Goal: Task Accomplishment & Management: Complete application form

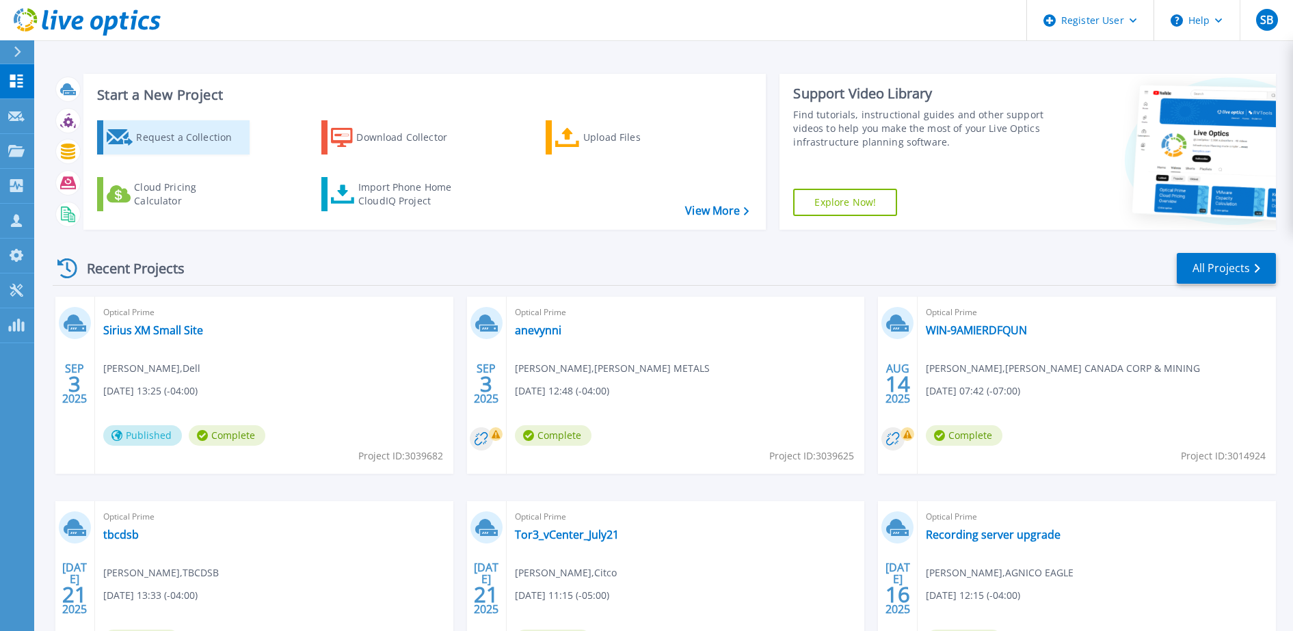
click at [219, 141] on div "Request a Collection" at bounding box center [190, 137] width 109 height 27
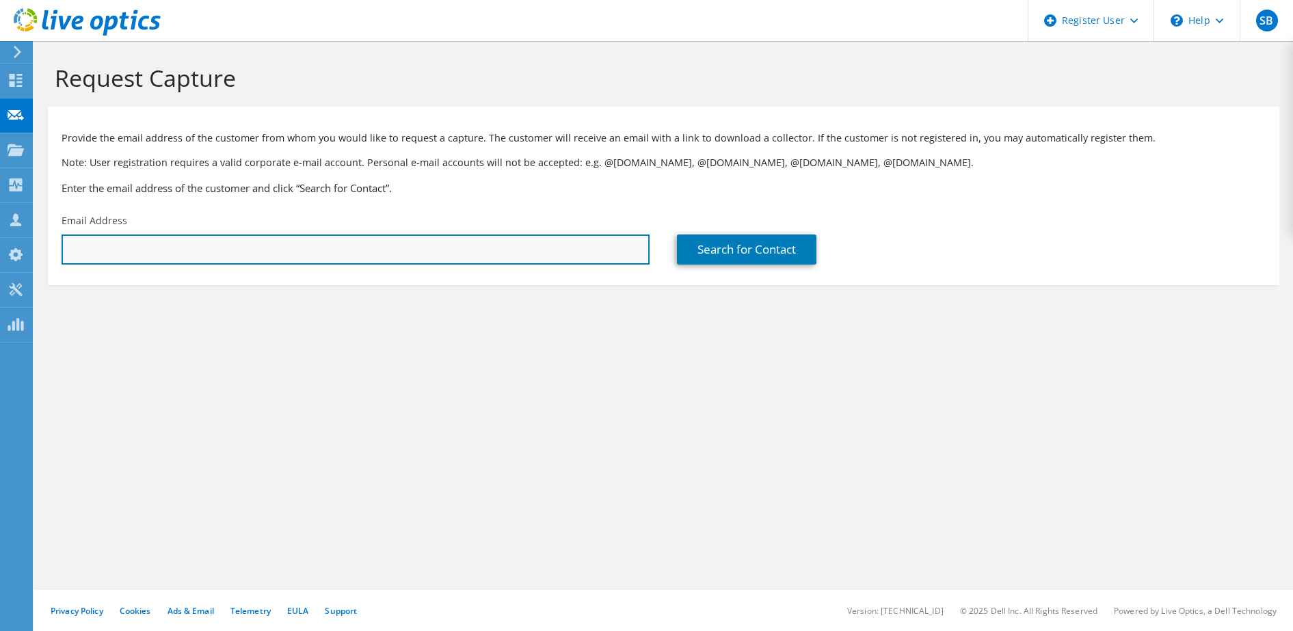
click at [176, 253] on input "text" at bounding box center [356, 249] width 588 height 30
type input "ali.azizi@siriusxm.ca"
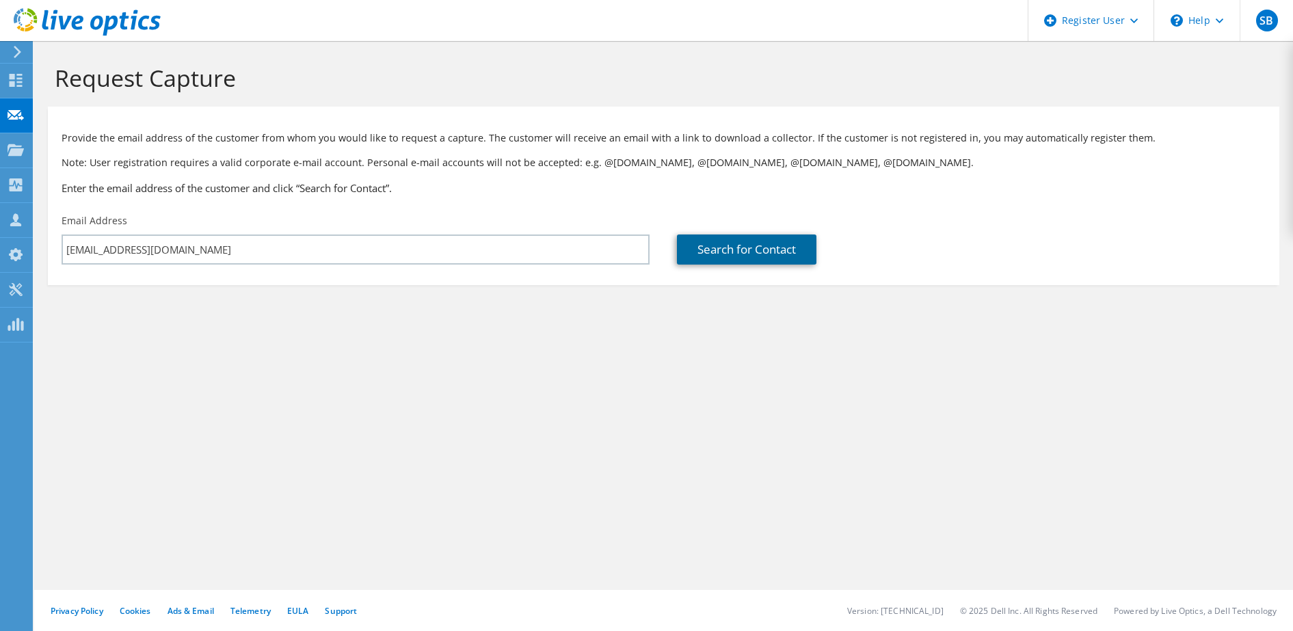
click at [746, 247] on link "Search for Contact" at bounding box center [746, 249] width 139 height 30
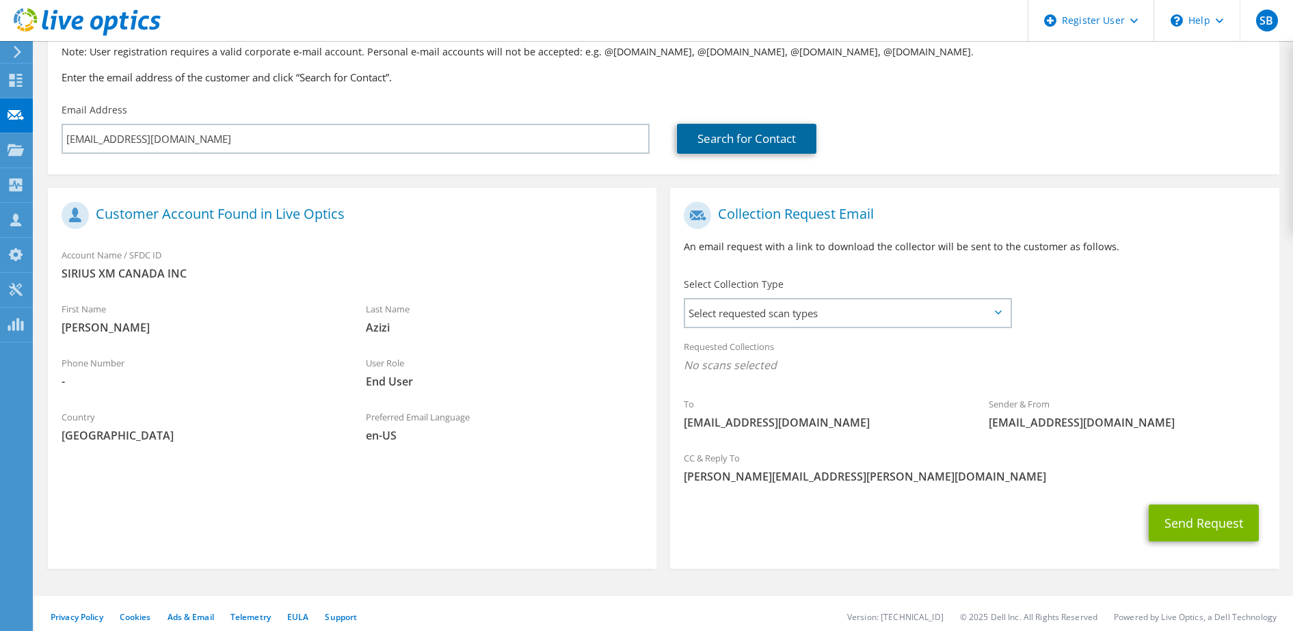
scroll to position [117, 0]
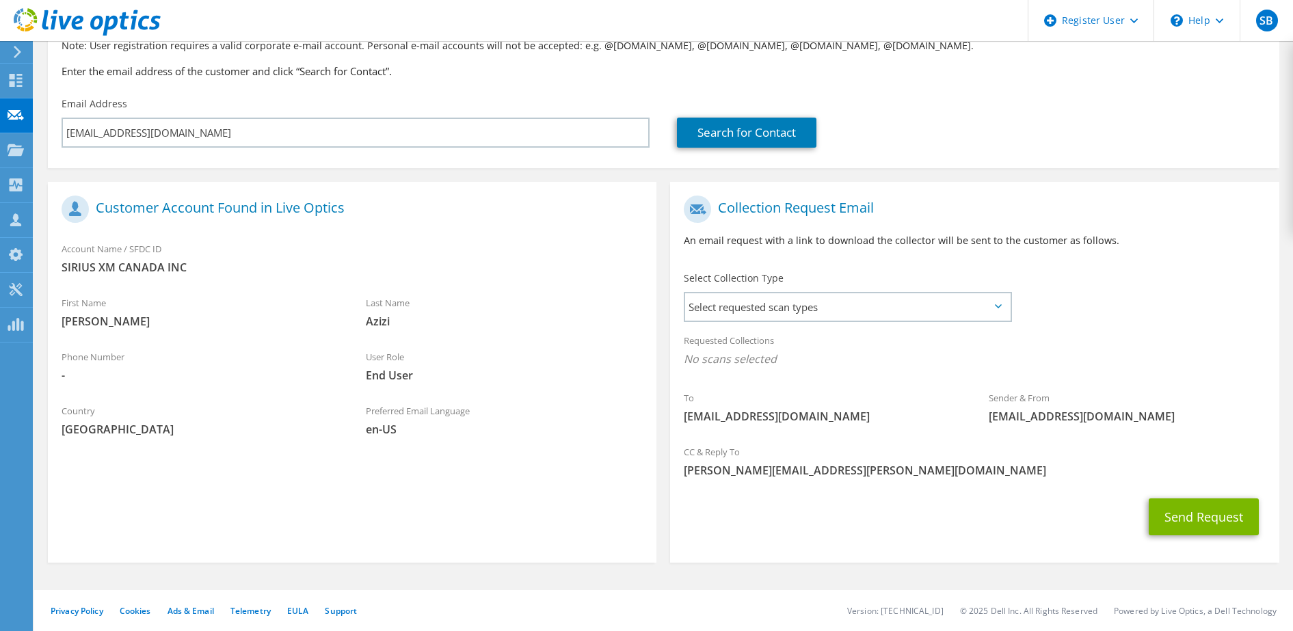
click at [997, 307] on icon at bounding box center [998, 306] width 7 height 4
click at [935, 305] on span "Select requested scan types" at bounding box center [847, 306] width 325 height 27
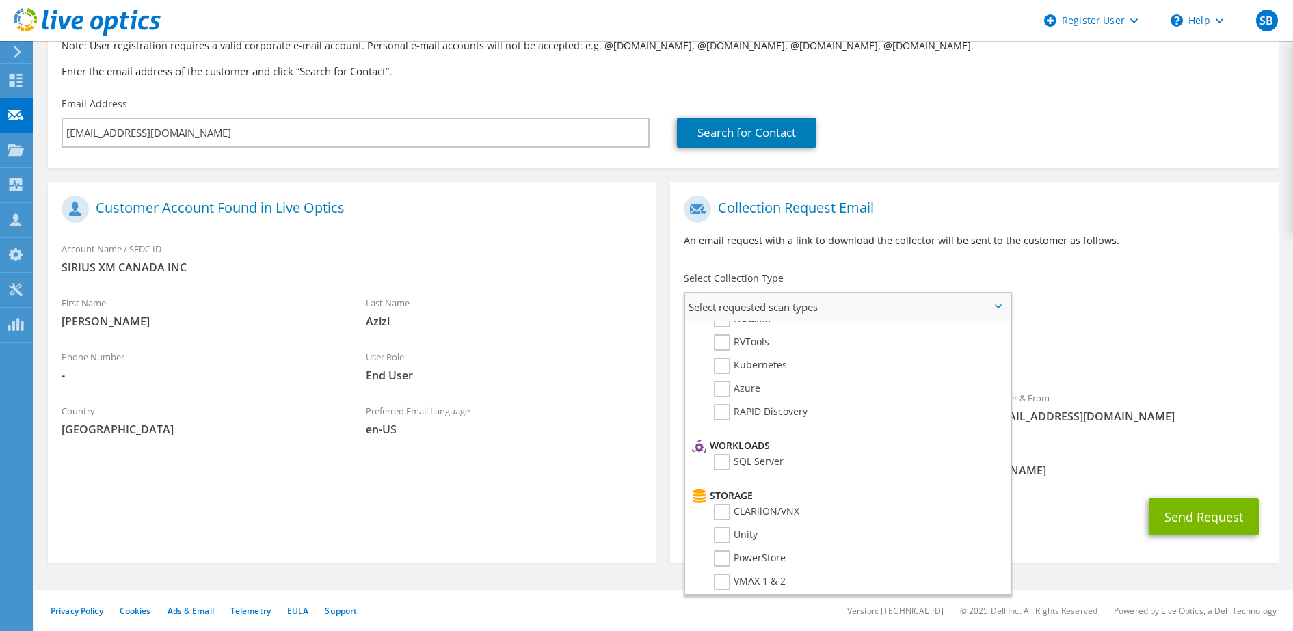
scroll to position [0, 0]
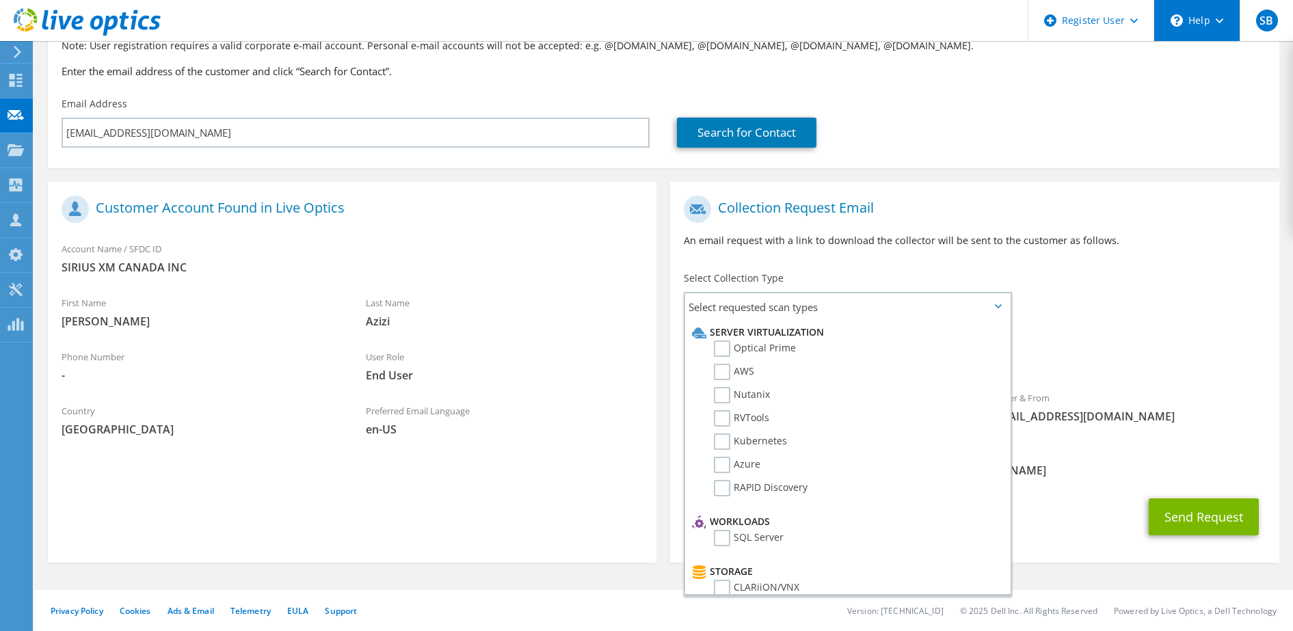
click at [1214, 21] on div "\n Help" at bounding box center [1196, 20] width 86 height 41
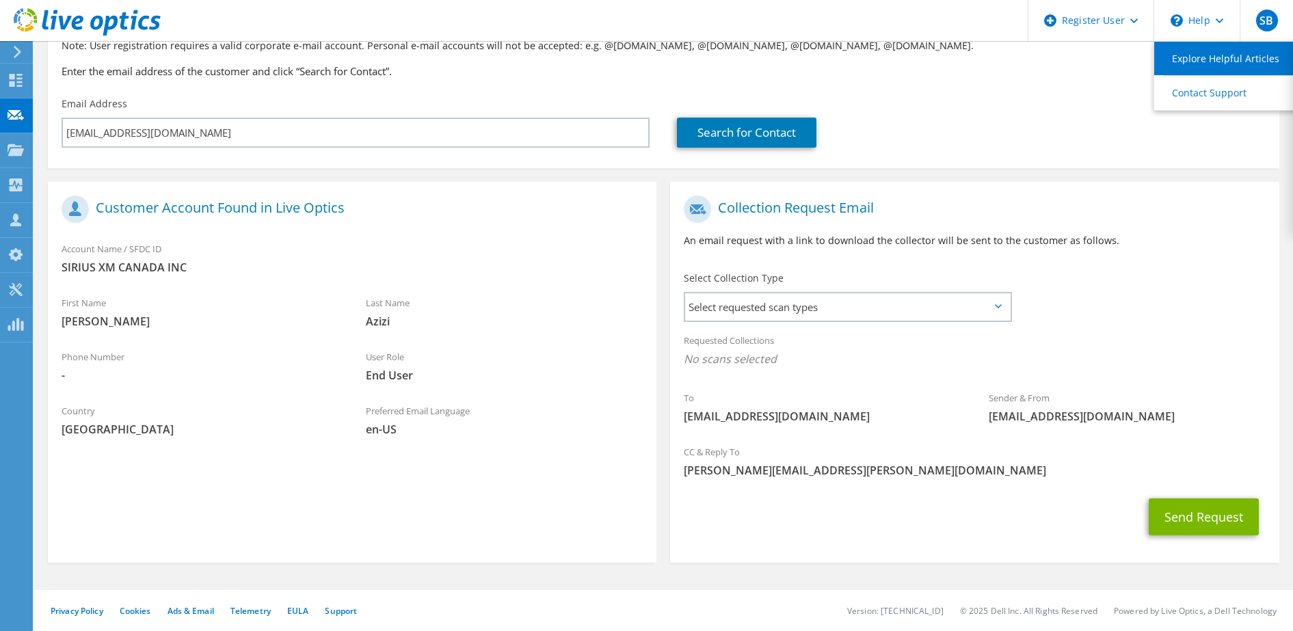
click at [1207, 55] on link "Explore Helpful Articles" at bounding box center [1230, 58] width 152 height 33
click at [998, 307] on icon at bounding box center [998, 306] width 7 height 4
click at [916, 299] on span "Select requested scan types" at bounding box center [847, 306] width 325 height 27
click at [1003, 310] on span "Select requested scan types" at bounding box center [847, 306] width 325 height 27
